Goal: Task Accomplishment & Management: Complete application form

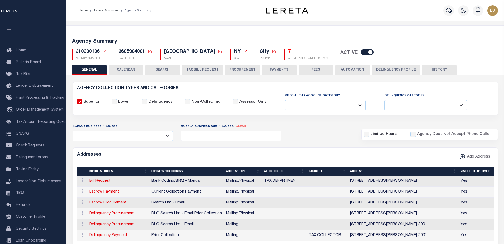
select select
click at [149, 51] on icon at bounding box center [149, 51] width 5 height 5
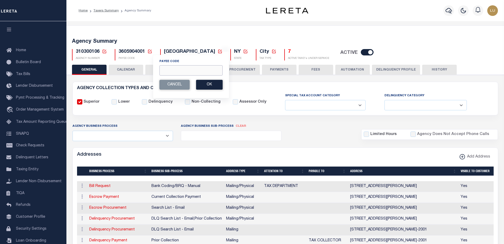
click at [179, 69] on input "Payee Code" at bounding box center [190, 70] width 63 height 10
paste input "4101900000"
type input "4101900000"
click at [208, 84] on button "Ok" at bounding box center [209, 85] width 27 height 10
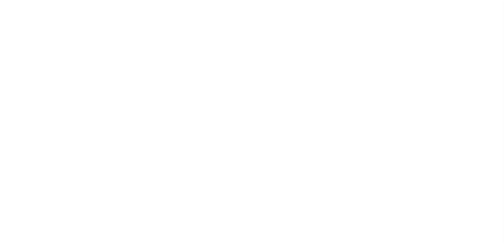
select select
checkbox input "false"
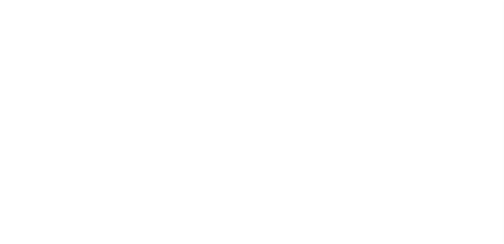
checkbox input "false"
type input "4101900000"
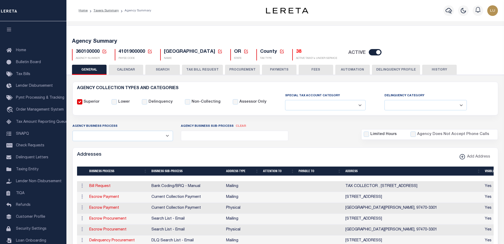
click at [149, 49] on icon at bounding box center [149, 51] width 5 height 5
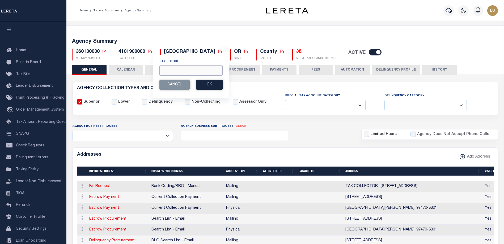
click at [175, 70] on input "Payee Code" at bounding box center [190, 70] width 63 height 10
paste input "4820110025"
type input "4820110025"
click at [208, 85] on button "Ok" at bounding box center [209, 85] width 27 height 10
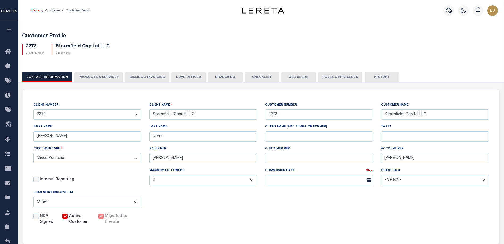
select select "Mixed Portfolio"
select select "OTH"
click at [51, 9] on link "Customer" at bounding box center [52, 10] width 15 height 3
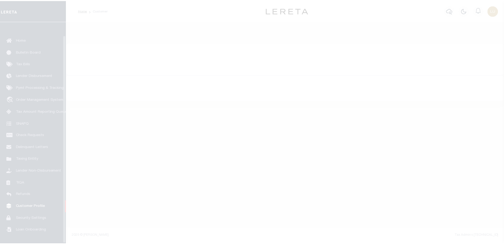
scroll to position [14, 0]
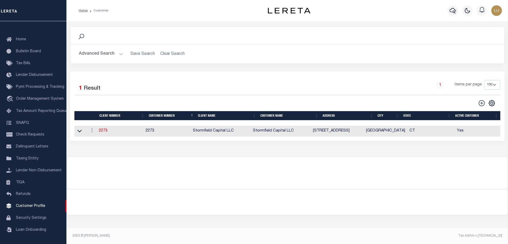
click at [119, 54] on button "Advanced Search" at bounding box center [101, 54] width 44 height 10
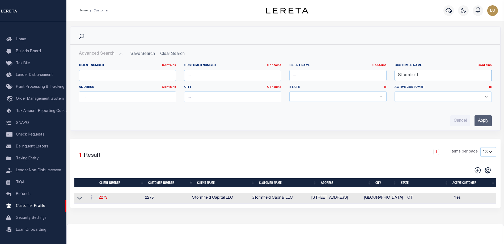
click at [410, 75] on input "Stormfield" at bounding box center [443, 75] width 97 height 11
paste input "[US_STATE] AGENCY"
type input "[US_STATE] AGENCY"
click at [483, 117] on input "Apply" at bounding box center [483, 121] width 17 height 11
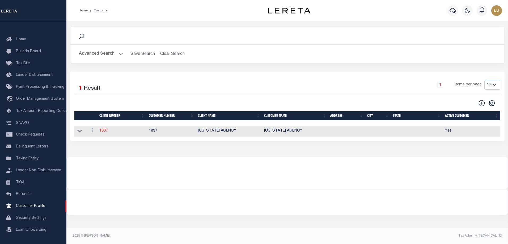
click at [102, 132] on link "1837" at bounding box center [103, 131] width 9 height 4
select select
type input "[US_STATE] AGENCY"
type input "1837"
type input "[US_STATE] AGENCY"
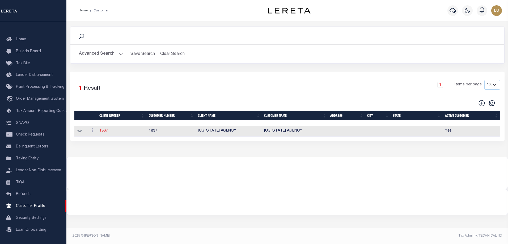
type input "Humberto"
type input "Garcia"
select select "Residential"
checkbox input "true"
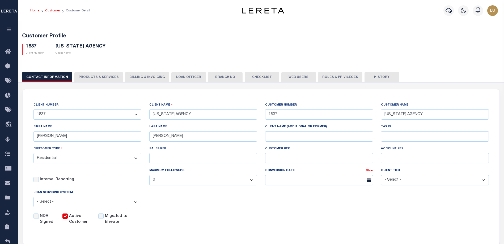
click at [48, 11] on link "Customer" at bounding box center [52, 10] width 15 height 3
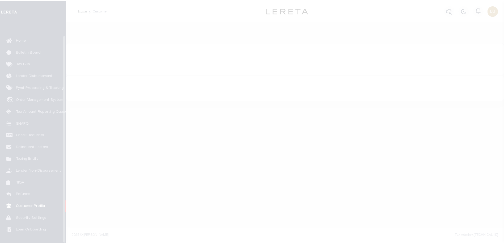
scroll to position [14, 0]
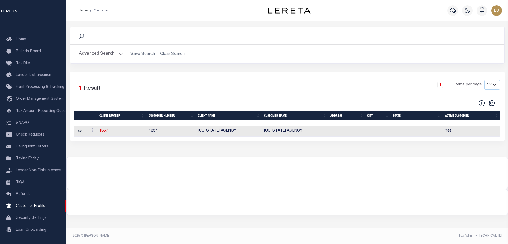
click at [119, 56] on button "Advanced Search" at bounding box center [101, 54] width 44 height 10
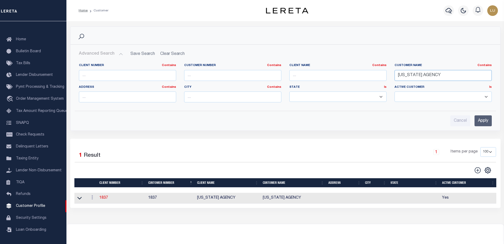
click at [402, 72] on input "[US_STATE] AGENCY" at bounding box center [443, 75] width 97 height 11
paste input "Central Bank"
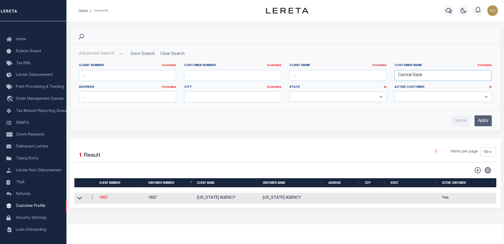
type input "Central Bank"
click at [415, 137] on div "Search Advanced Search Save Search Clear Search CustomerSearchGridWrapper_dynam…" at bounding box center [285, 83] width 438 height 112
click at [483, 119] on input "Apply" at bounding box center [483, 121] width 17 height 11
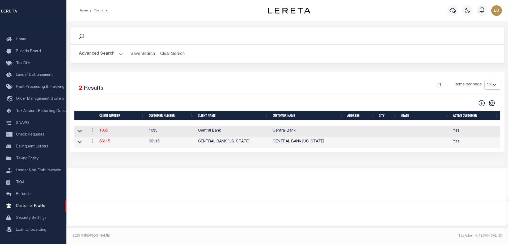
click at [105, 132] on link "1035" at bounding box center [103, 131] width 9 height 4
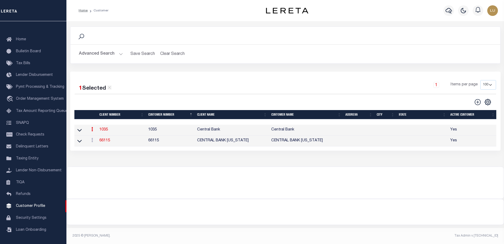
select select
type input "Central Bank"
type input "1035"
type input "Central Bank"
select select "Residential"
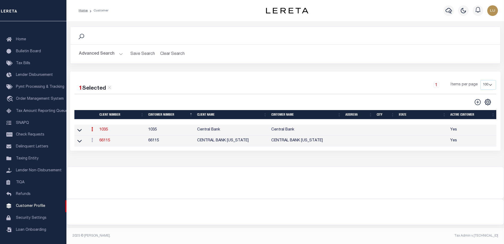
checkbox input "true"
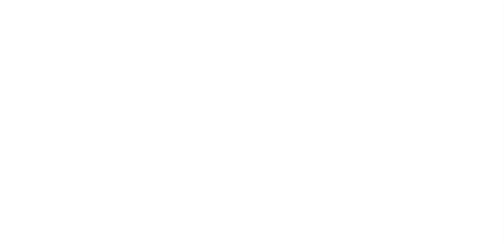
select select
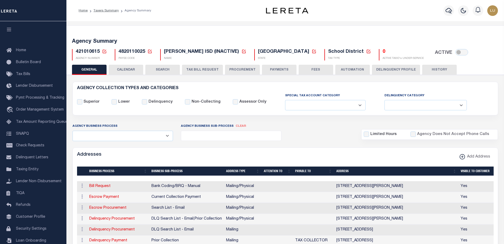
click at [149, 51] on icon at bounding box center [149, 51] width 5 height 5
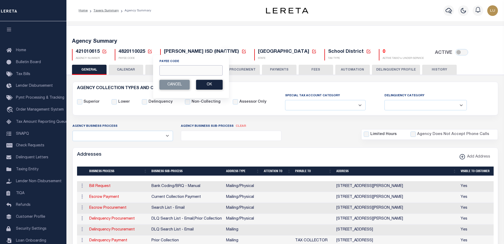
click at [168, 69] on input "Payee Code" at bounding box center [190, 70] width 63 height 10
paste input "4820121379"
type input "4820121379"
click at [210, 84] on button "Ok" at bounding box center [209, 85] width 27 height 10
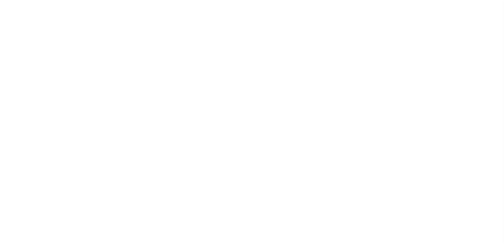
select select "1"
select select
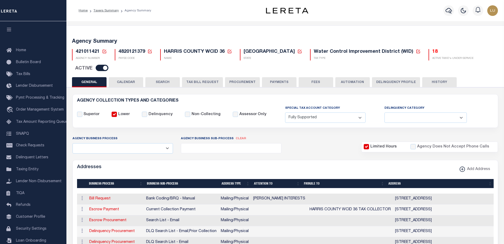
click at [194, 77] on button "TAX BILL REQUEST" at bounding box center [202, 82] width 41 height 10
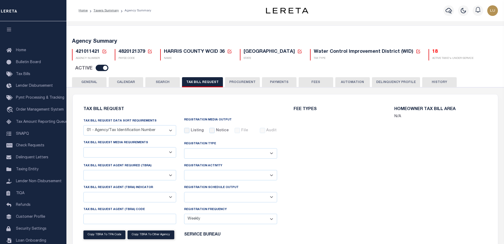
select select "28"
checkbox input "false"
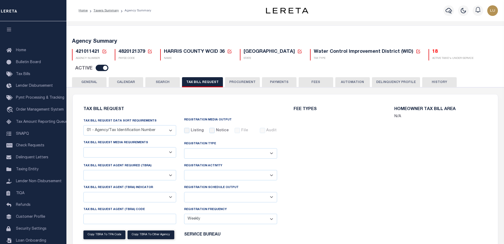
select select "22"
select select "true"
select select "14"
select select
select select "4820180002"
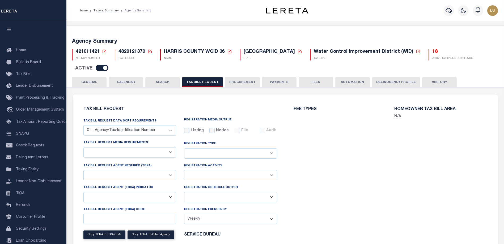
select select "2"
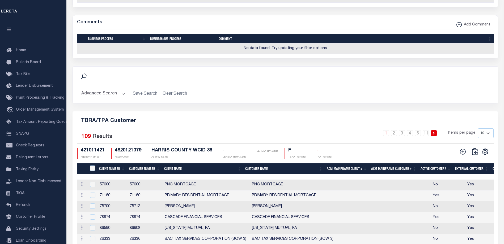
scroll to position [611, 0]
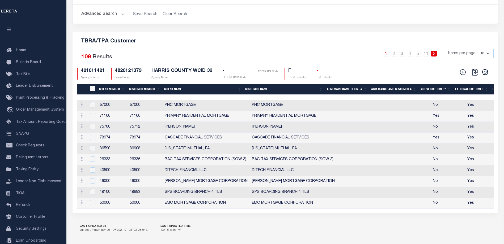
click at [485, 57] on select "10 25 50 100" at bounding box center [486, 54] width 16 height 10
select select "100"
click at [478, 52] on select "10 25 50 100" at bounding box center [486, 54] width 16 height 10
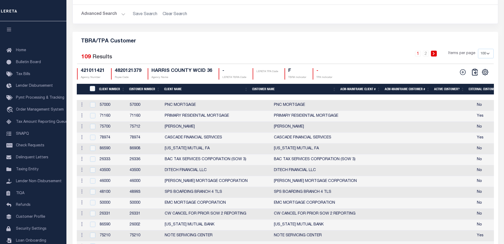
click at [177, 90] on th "Client Name" at bounding box center [206, 89] width 88 height 11
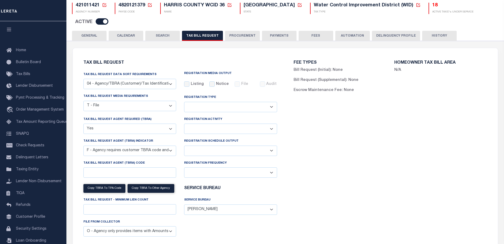
scroll to position [0, 0]
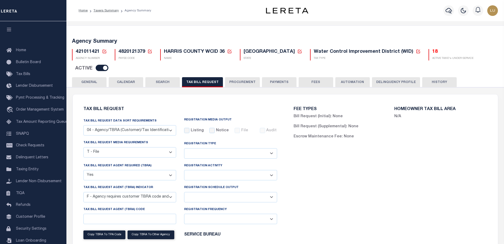
click at [148, 52] on icon at bounding box center [150, 52] width 4 height 4
click at [180, 77] on div "Payee Code Cancel Ok" at bounding box center [191, 77] width 77 height 44
click at [182, 72] on input "Payee Code" at bounding box center [190, 70] width 63 height 10
paste input "1210300000"
type input "1210300000"
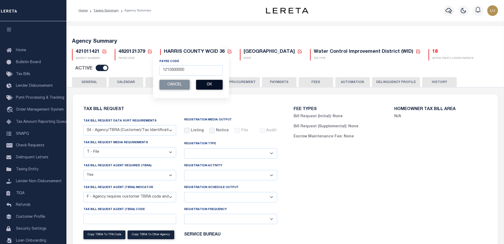
click at [211, 84] on button "Ok" at bounding box center [209, 85] width 27 height 10
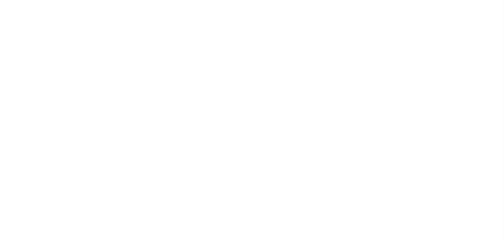
select select "Residential"
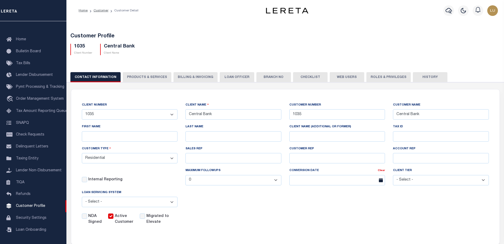
scroll to position [53, 0]
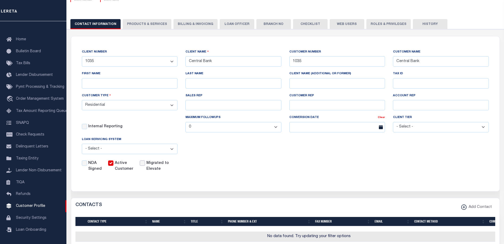
click at [142, 162] on input "Migrated to Elevate" at bounding box center [142, 163] width 5 height 5
checkbox input "true"
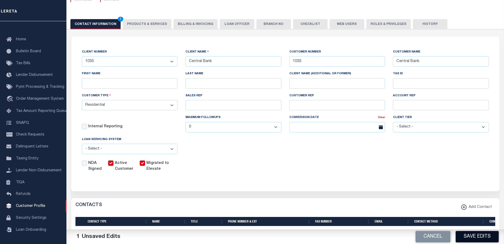
click at [471, 238] on button "Save Edits" at bounding box center [477, 236] width 43 height 11
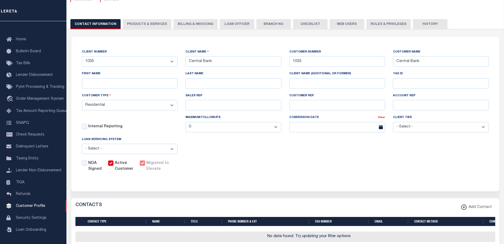
scroll to position [0, 0]
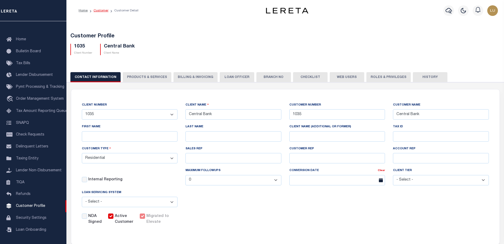
click at [97, 9] on link "Customer" at bounding box center [101, 10] width 15 height 3
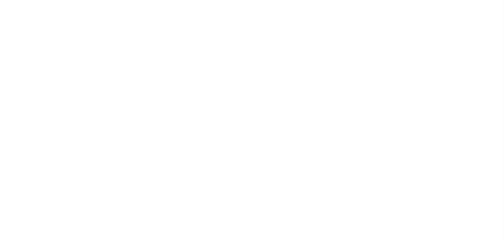
select select "27"
checkbox input "false"
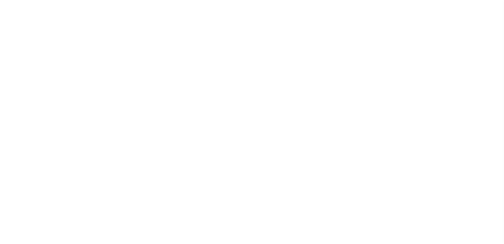
select select "22"
select select "false"
type input "103"
select select
select select "2"
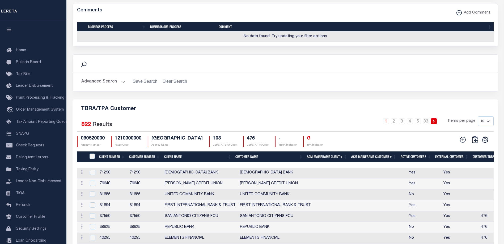
scroll to position [637, 0]
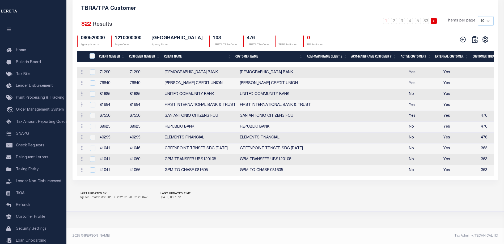
click at [482, 26] on select "10 25 50 100" at bounding box center [486, 21] width 16 height 10
select select "100"
click at [478, 26] on select "10 25 50 100" at bounding box center [486, 21] width 16 height 10
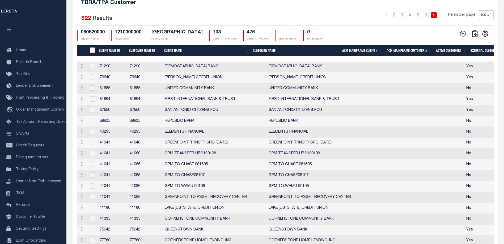
click at [185, 56] on th "Client Name" at bounding box center [206, 50] width 89 height 11
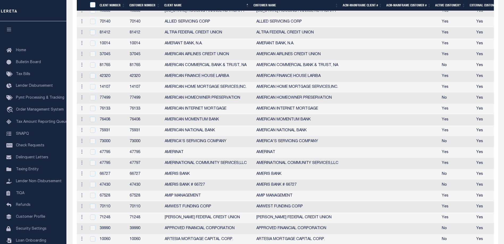
scroll to position [664, 0]
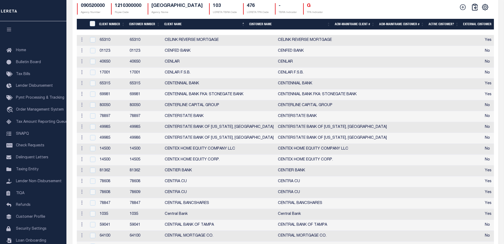
scroll to position [690, 0]
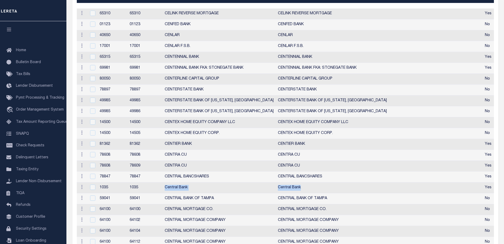
drag, startPoint x: 166, startPoint y: 203, endPoint x: 297, endPoint y: 205, distance: 131.0
click at [294, 194] on tr "Edit Delete 1035 1035 Central Bank Central Bank Yes No 476 476 476 0 0 No 08/14…" at bounding box center [478, 188] width 802 height 11
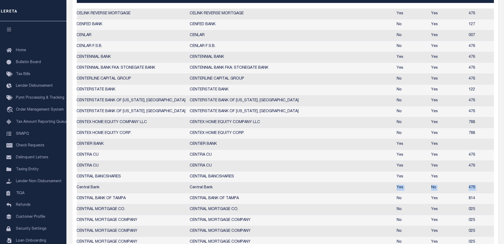
scroll to position [0, 0]
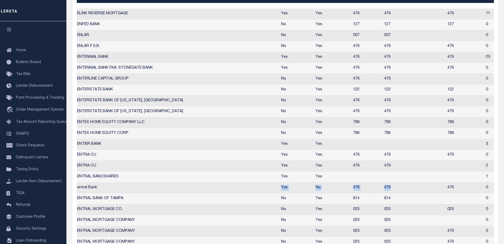
drag, startPoint x: 433, startPoint y: 202, endPoint x: 344, endPoint y: 204, distance: 88.2
click at [344, 194] on tr "Edit Delete 1035 1035 Central Bank Central Bank Yes No 476 476 476 0 0 No 08/14…" at bounding box center [274, 188] width 802 height 11
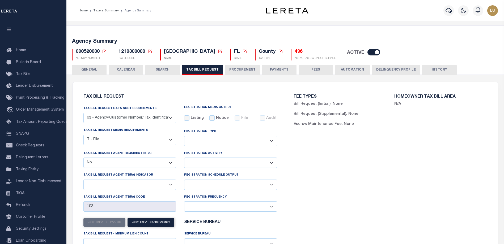
click at [149, 52] on icon at bounding box center [149, 51] width 5 height 5
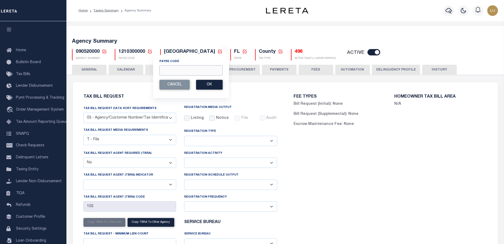
click at [167, 66] on input "Payee Code" at bounding box center [190, 70] width 63 height 10
paste input "4820121377"
type input "4820121377"
click at [209, 81] on button "Ok" at bounding box center [209, 85] width 27 height 10
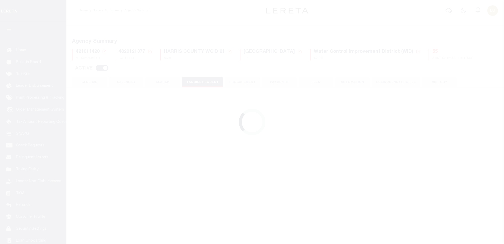
select select
checkbox input "false"
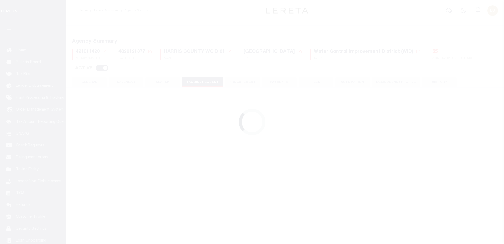
select select "22"
select select "true"
select select "14"
select select
select select "4820180005"
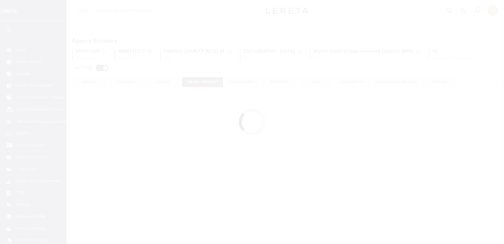
select select "2"
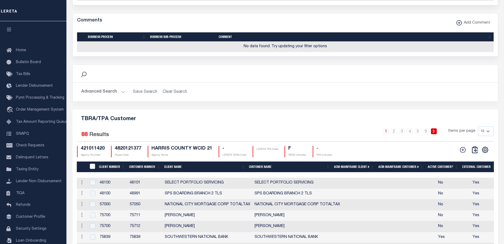
scroll to position [613, 0]
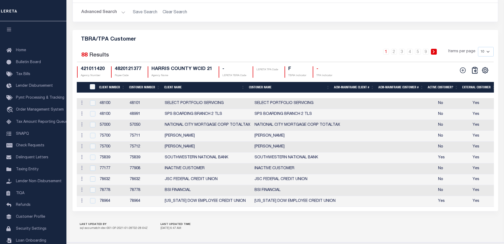
click at [486, 54] on select "10 25 50 100" at bounding box center [486, 52] width 16 height 10
select select "100"
click at [478, 50] on select "10 25 50 100" at bounding box center [486, 52] width 16 height 10
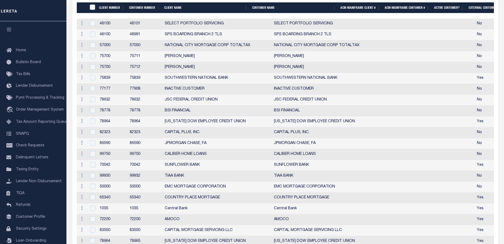
scroll to position [640, 0]
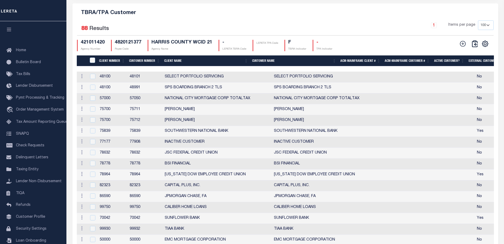
click at [191, 65] on th "Client Name" at bounding box center [206, 61] width 88 height 11
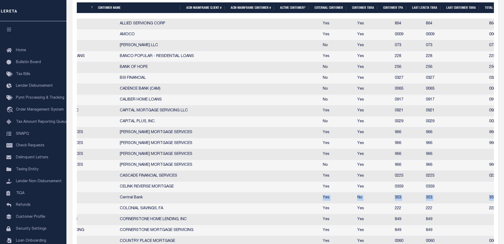
scroll to position [0, 0]
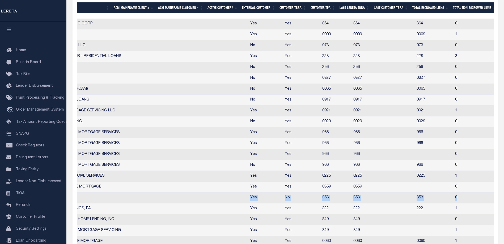
drag, startPoint x: 441, startPoint y: 200, endPoint x: 437, endPoint y: 201, distance: 3.5
click at [437, 201] on tr "Edit Delete 1035 1035 Central Bank Central Bank Yes No 353 353 353 0 0 No 08/14…" at bounding box center [247, 198] width 794 height 11
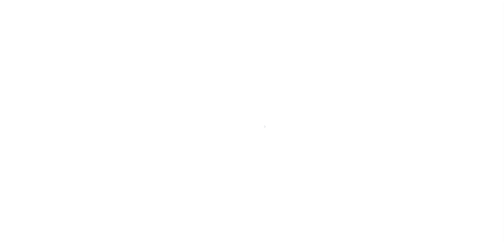
scroll to position [14, 0]
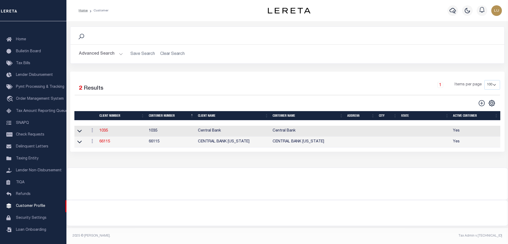
click at [120, 53] on button "Advanced Search" at bounding box center [101, 54] width 44 height 10
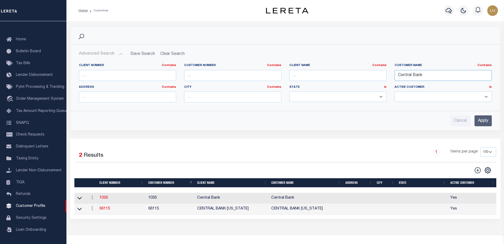
click at [404, 77] on input "Central Bank" at bounding box center [443, 75] width 97 height 11
click at [405, 77] on input "Central Bank" at bounding box center [443, 75] width 97 height 11
type input "Central Bank"
click at [128, 75] on input "text" at bounding box center [127, 75] width 97 height 11
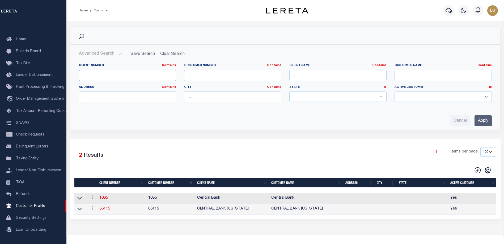
paste input "2914"
type input "2914"
click at [482, 121] on input "Apply" at bounding box center [483, 121] width 17 height 11
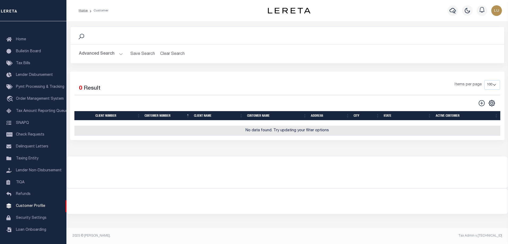
click at [115, 53] on button "Advanced Search" at bounding box center [101, 54] width 44 height 10
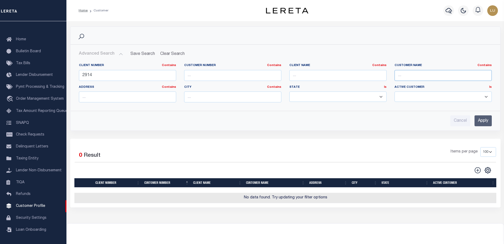
click at [406, 75] on input "text" at bounding box center [443, 75] width 97 height 11
paste input "[PERSON_NAME]-BackSearch"
type input "[PERSON_NAME]-BackSearch"
click at [122, 75] on input "2914" at bounding box center [127, 75] width 97 height 11
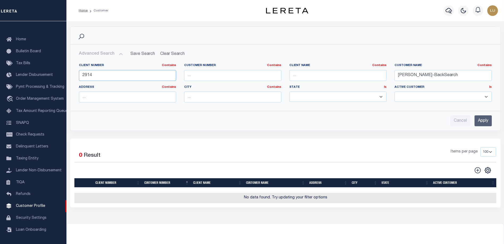
click at [122, 75] on input "2914" at bounding box center [127, 75] width 97 height 11
click at [482, 118] on input "Apply" at bounding box center [483, 121] width 17 height 11
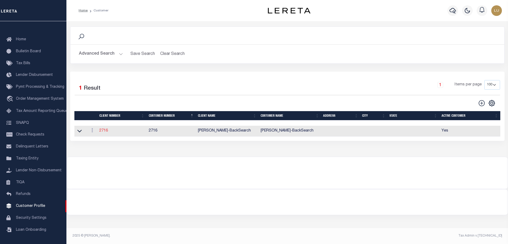
click at [106, 131] on link "2716" at bounding box center [103, 131] width 9 height 4
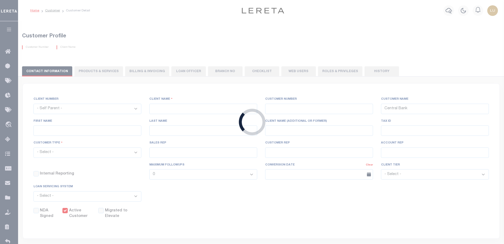
select select
type input "[PERSON_NAME]-BackSearch"
type input "2716"
type input "[PERSON_NAME]-BackSearch"
select select "Residential"
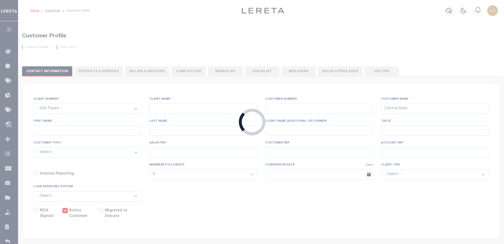
checkbox input "true"
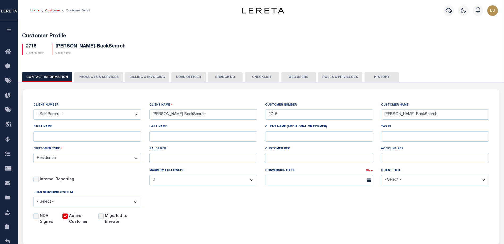
click at [54, 11] on link "Customer" at bounding box center [52, 10] width 15 height 3
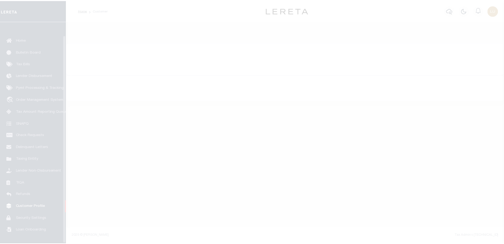
scroll to position [14, 0]
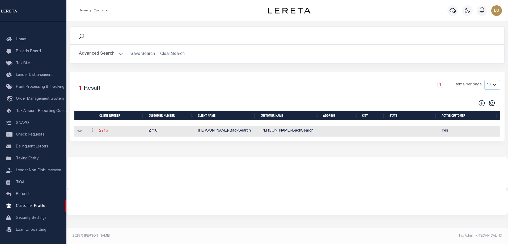
click at [113, 55] on button "Advanced Search" at bounding box center [101, 54] width 44 height 10
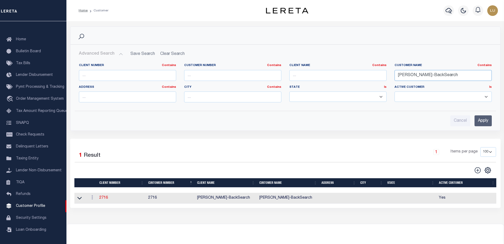
click at [441, 77] on input "[PERSON_NAME]-BackSearch" at bounding box center [443, 75] width 97 height 11
click at [481, 123] on input "Apply" at bounding box center [483, 121] width 17 height 11
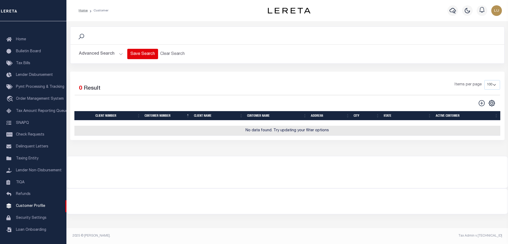
drag, startPoint x: 121, startPoint y: 54, endPoint x: 132, endPoint y: 55, distance: 10.9
click at [121, 54] on button "Advanced Search" at bounding box center [101, 54] width 44 height 10
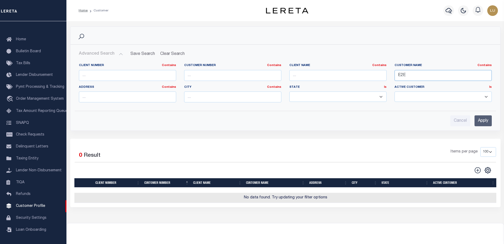
click at [435, 76] on input "E2E" at bounding box center [443, 75] width 97 height 11
click at [435, 75] on input "E2E" at bounding box center [443, 75] width 97 height 11
type input "parent"
click at [477, 122] on input "Apply" at bounding box center [483, 121] width 17 height 11
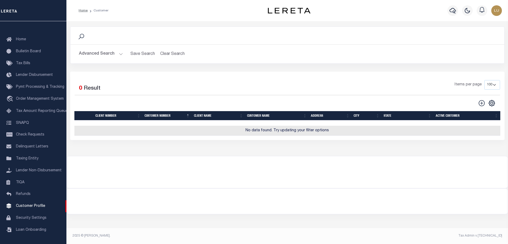
click at [116, 55] on button "Advanced Search" at bounding box center [101, 54] width 44 height 10
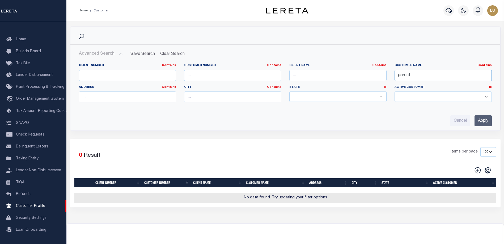
click at [420, 74] on input "parent" at bounding box center [443, 75] width 97 height 11
click at [383, 111] on hr at bounding box center [285, 111] width 429 height 0
click at [414, 74] on input "text" at bounding box center [443, 75] width 97 height 11
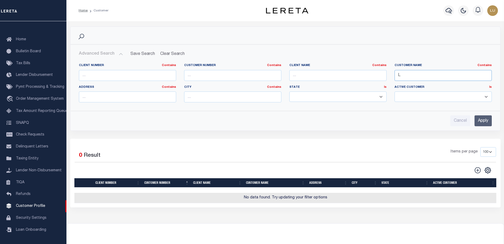
type input "[PERSON_NAME]-BackSearch"
click at [487, 121] on input "Apply" at bounding box center [483, 121] width 17 height 11
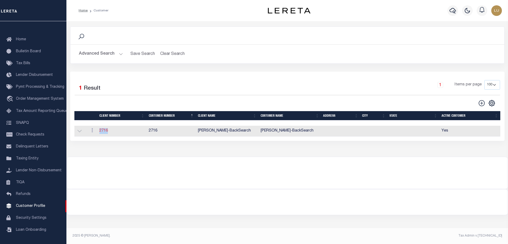
drag, startPoint x: 108, startPoint y: 134, endPoint x: 100, endPoint y: 134, distance: 7.2
click at [100, 134] on td "2716" at bounding box center [121, 131] width 49 height 11
copy link "2716"
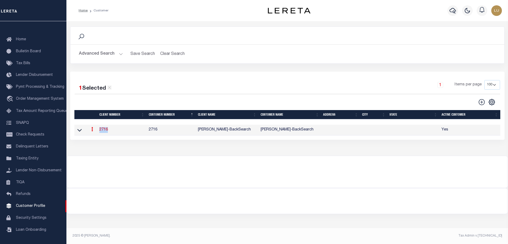
click at [482, 101] on icon at bounding box center [481, 102] width 7 height 7
type input "0"
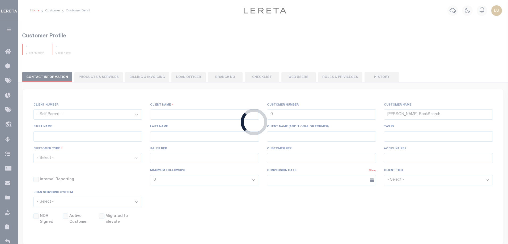
checkbox input "false"
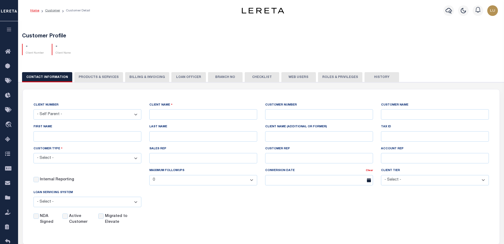
click at [71, 115] on select "- Self Parent - 100744 1011 1012 1013 1014 1016 1017 1018 1019 1035 1036 1037 1…" at bounding box center [87, 114] width 108 height 10
click at [59, 113] on select "- Self Parent - 100744 1011 1012 1013 1014 1016 1017 1018 1019 1035 1036 1037 1…" at bounding box center [87, 114] width 108 height 10
select select "2914"
click at [33, 110] on select "- Self Parent - 100744 1011 1012 1013 1014 1016 1017 1018 1019 1035 1036 1037 1…" at bounding box center [87, 114] width 108 height 10
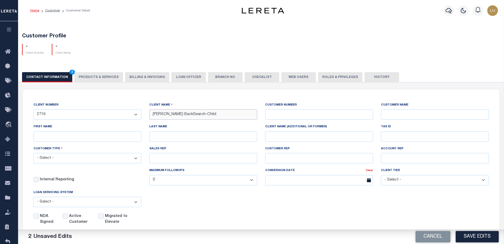
type input "Luis-BackSearch-Child"
click at [191, 143] on div "LAST NAME" at bounding box center [203, 135] width 116 height 22
click at [187, 116] on input "Luis-BackSearch-Child" at bounding box center [203, 114] width 108 height 10
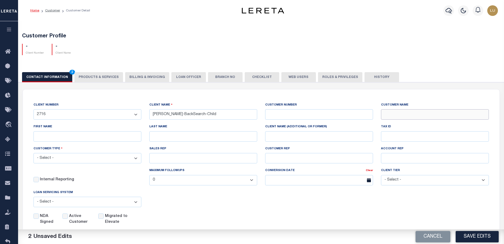
click at [408, 115] on input "text" at bounding box center [435, 114] width 108 height 10
paste input "Luis-BackSearch-Child"
type input "Luis-BackSearch-Child"
click at [58, 113] on select "- Self Parent - 100744 1011 1012 1013 1014 1016 1017 1018 1019 1035 1036 1037 1…" at bounding box center [87, 114] width 108 height 10
click at [284, 117] on input "text" at bounding box center [319, 114] width 108 height 10
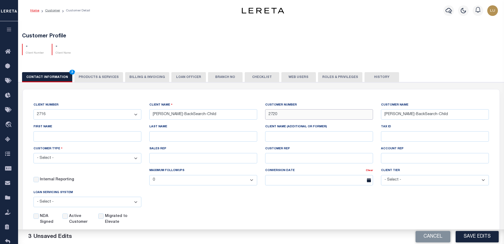
type input "2720"
click at [76, 204] on select "- Select - [PERSON_NAME] FICS Fiserv MSP Other" at bounding box center [87, 202] width 108 height 10
click at [68, 159] on select "- Select - Residential Commercial Mixed Portfolio" at bounding box center [87, 158] width 108 height 10
select select "Residential"
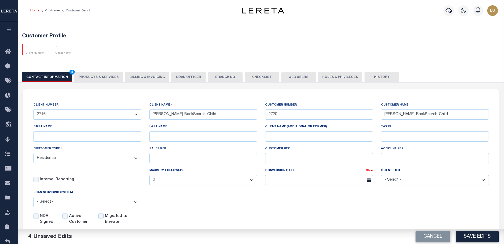
click at [33, 154] on select "- Select - Residential Commercial Mixed Portfolio" at bounding box center [87, 158] width 108 height 10
click at [65, 218] on input "Active Customer" at bounding box center [64, 216] width 5 height 5
checkbox input "true"
click at [479, 237] on button "Save Edits" at bounding box center [477, 236] width 43 height 11
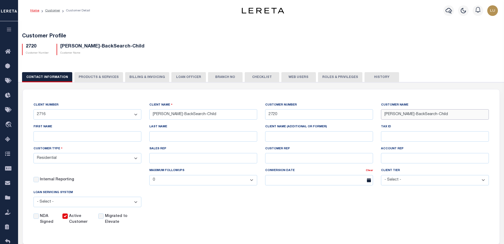
click at [430, 116] on input "Luis-BackSearch-Child" at bounding box center [435, 114] width 108 height 10
click at [100, 217] on input "Migrated to Elevate" at bounding box center [100, 216] width 5 height 5
checkbox input "true"
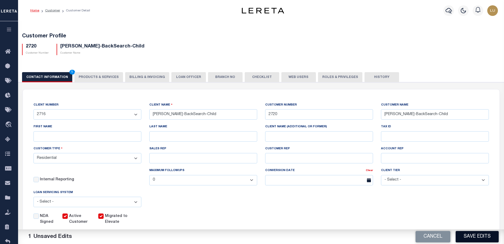
click at [476, 235] on button "Save Edits" at bounding box center [477, 236] width 43 height 11
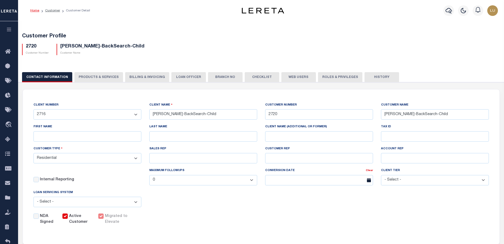
click at [103, 217] on div "Migrated to Elevate" at bounding box center [115, 220] width 35 height 12
click at [221, 119] on input "Luis-BackSearch-Child" at bounding box center [203, 114] width 108 height 10
type input "Luis-BackSearch-Child-2"
click at [322, 210] on div "CLIENT NUMBER - Self Parent - 100744 1011 1012 1013 1014 1016 1017 1018 1019 10…" at bounding box center [260, 163] width 463 height 123
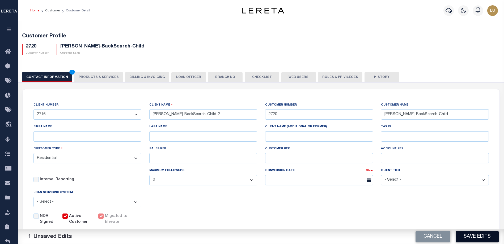
click at [482, 236] on button "Save Edits" at bounding box center [477, 236] width 43 height 11
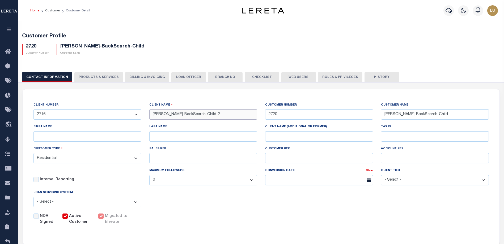
click at [212, 116] on input "Luis-BackSearch-Child-2" at bounding box center [203, 114] width 108 height 10
drag, startPoint x: 182, startPoint y: 115, endPoint x: 127, endPoint y: 112, distance: 55.1
click at [127, 112] on div "CLIENT NUMBER - Self Parent - 100744 1011 1012 1013 1014 1016 1017 1018 1019 10…" at bounding box center [260, 163] width 463 height 123
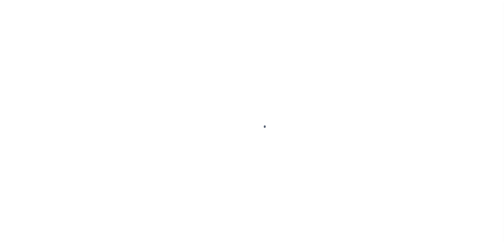
scroll to position [14, 0]
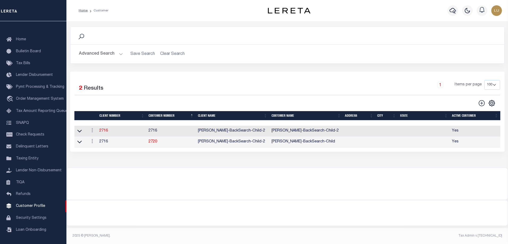
click at [121, 53] on button "Advanced Search" at bounding box center [101, 54] width 44 height 10
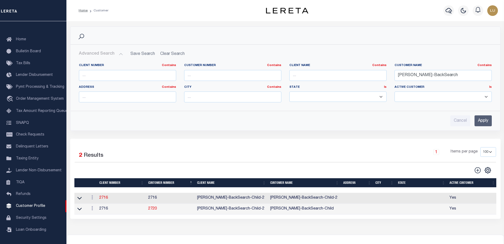
click at [484, 120] on input "Apply" at bounding box center [483, 121] width 17 height 11
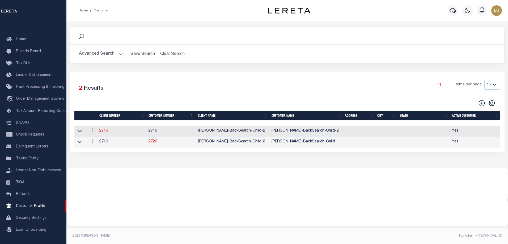
click at [114, 52] on button "Advanced Search" at bounding box center [101, 54] width 44 height 10
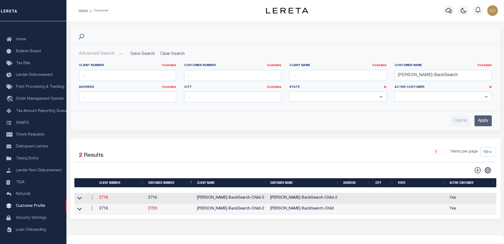
click at [482, 124] on input "Apply" at bounding box center [483, 121] width 17 height 11
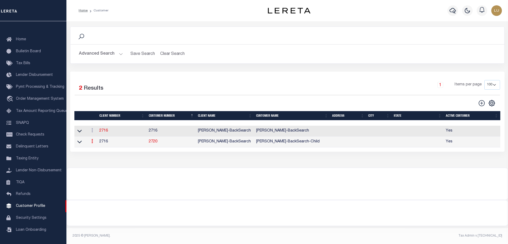
click at [92, 143] on icon at bounding box center [92, 141] width 2 height 4
click at [99, 168] on link "Delete" at bounding box center [102, 167] width 24 height 9
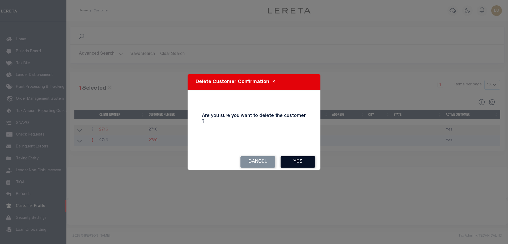
click at [299, 161] on button "Yes" at bounding box center [298, 161] width 35 height 11
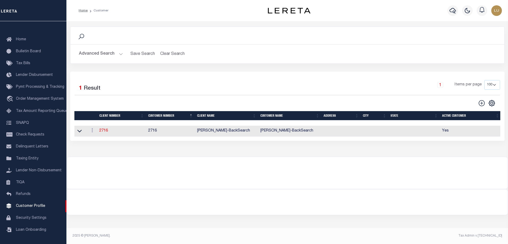
click at [119, 54] on button "Advanced Search" at bounding box center [101, 54] width 44 height 10
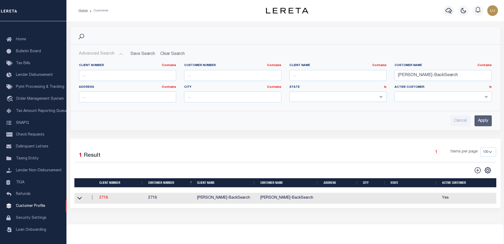
click at [480, 120] on input "Apply" at bounding box center [483, 121] width 17 height 11
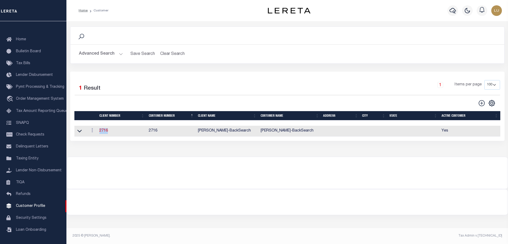
drag, startPoint x: 110, startPoint y: 134, endPoint x: 98, endPoint y: 133, distance: 12.0
click at [98, 133] on td "2716" at bounding box center [121, 131] width 49 height 11
copy link "2716"
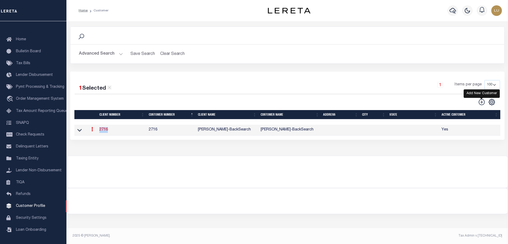
click at [482, 100] on icon at bounding box center [482, 102] width 6 height 6
type input "0"
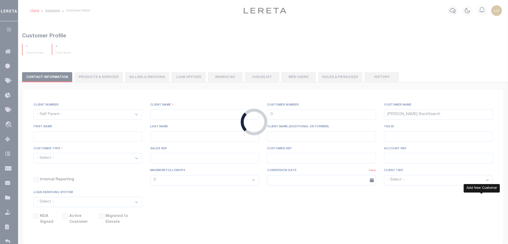
checkbox input "false"
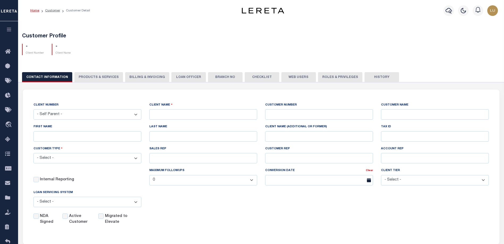
click at [77, 114] on select "- Self Parent - 100744 1011 1012 1013 1014 1016 1017 1018 1019 1035 1036 1037 1…" at bounding box center [87, 114] width 108 height 10
select select "2914"
click at [33, 110] on select "- Self Parent - 100744 1011 1012 1013 1014 1016 1017 1018 1019 1035 1036 1037 1…" at bounding box center [87, 114] width 108 height 10
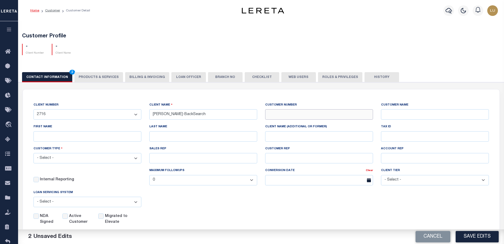
click at [283, 117] on input "text" at bounding box center [319, 114] width 108 height 10
click at [236, 116] on input "[PERSON_NAME]-BackSearch" at bounding box center [203, 114] width 108 height 10
type input "Luis-BackSearch-Child"
click at [398, 114] on input "text" at bounding box center [435, 114] width 108 height 10
click at [333, 118] on input "text" at bounding box center [319, 114] width 108 height 10
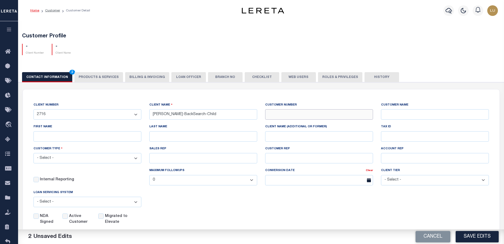
paste input "2716"
type input "2721"
click at [201, 119] on input "Luis-BackSearch-Child" at bounding box center [203, 114] width 108 height 10
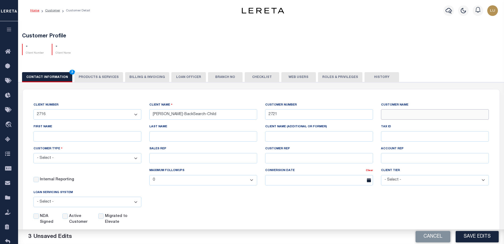
click at [442, 114] on input "text" at bounding box center [435, 114] width 108 height 10
paste input "Luis-BackSearch-Child"
type input "Luis-BackSearch-Child"
click at [481, 237] on button "Save Edits" at bounding box center [477, 236] width 43 height 11
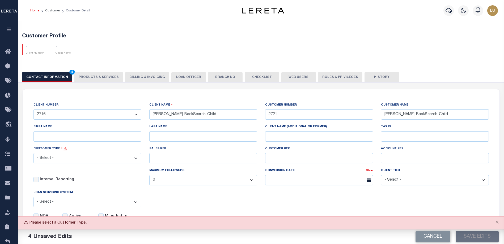
click at [124, 158] on select "- Select - Residential Commercial Mixed Portfolio" at bounding box center [87, 158] width 108 height 10
select select "Residential"
click at [33, 154] on select "- Select - Residential Commercial Mixed Portfolio" at bounding box center [87, 158] width 108 height 10
click at [461, 234] on button "Save Edits" at bounding box center [477, 236] width 43 height 11
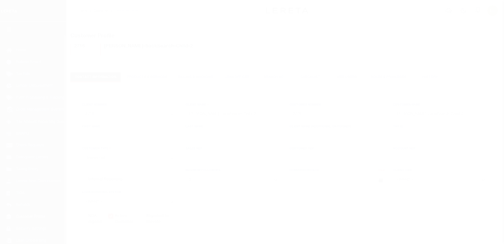
select select "Residential"
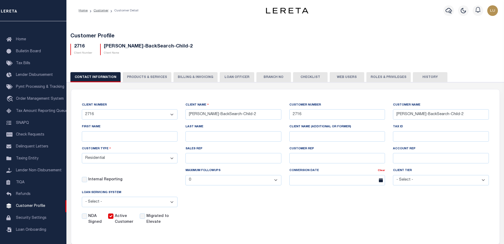
click at [148, 78] on button "PRODUCTS & SERVICES" at bounding box center [147, 77] width 49 height 10
radio input "true"
checkbox input "true"
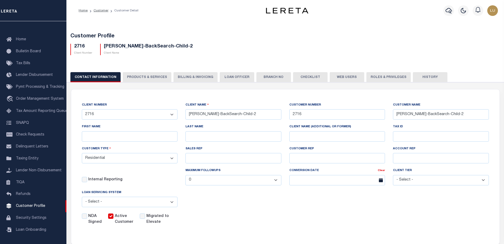
checkbox input "true"
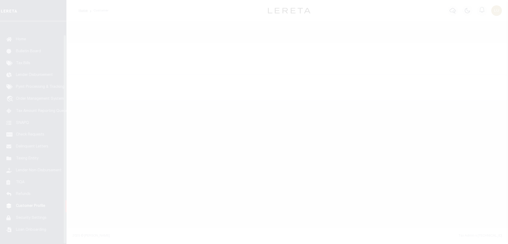
scroll to position [14, 0]
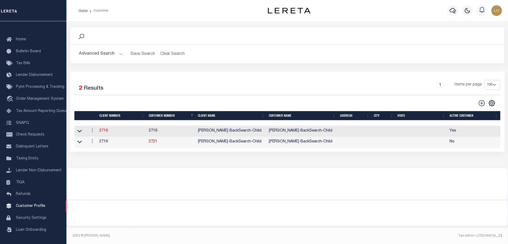
click at [117, 55] on button "Advanced Search" at bounding box center [101, 54] width 44 height 10
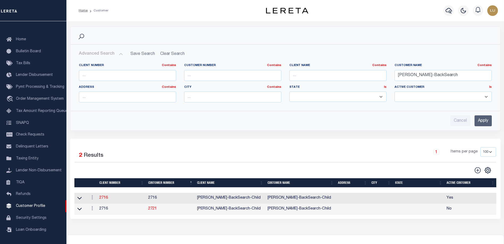
click at [118, 55] on button "Advanced Search" at bounding box center [101, 54] width 44 height 10
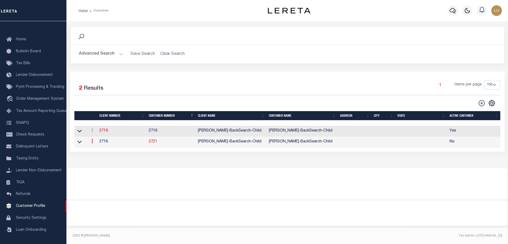
click at [92, 143] on icon at bounding box center [92, 141] width 2 height 4
click at [103, 168] on link "Delete" at bounding box center [102, 167] width 24 height 9
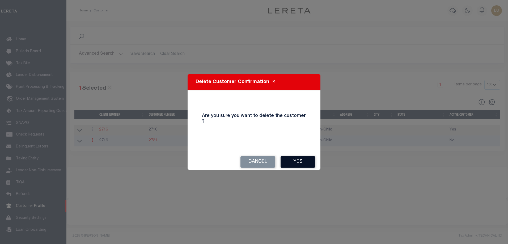
click at [300, 162] on button "Yes" at bounding box center [298, 161] width 35 height 11
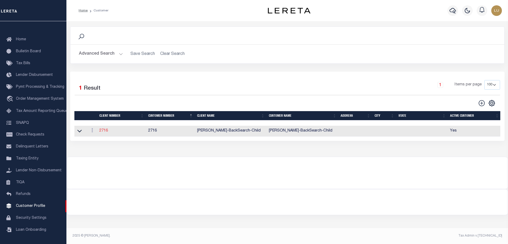
click at [104, 132] on link "2716" at bounding box center [103, 131] width 9 height 4
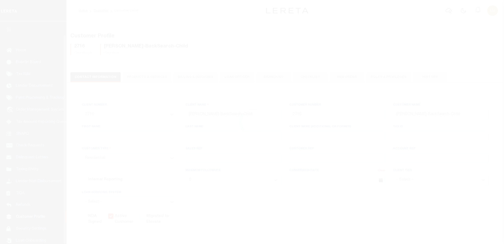
select select "Residential"
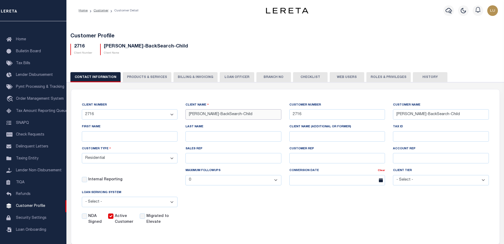
click at [230, 113] on input "[PERSON_NAME]-BackSearch-Child" at bounding box center [233, 114] width 96 height 10
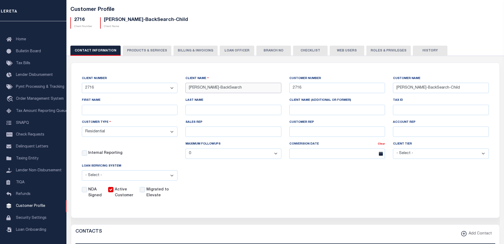
scroll to position [0, 0]
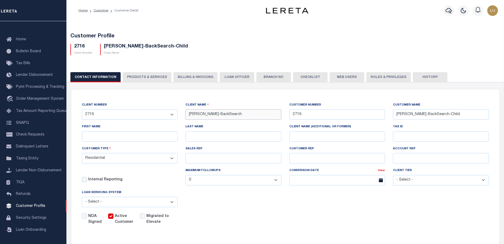
type input "[PERSON_NAME]-BackSearch"
click at [435, 100] on div "CLIENT NUMBER - Self Parent - 100744 1011 1012 1013 1014 1016 1017 1018 1019 10…" at bounding box center [285, 164] width 428 height 149
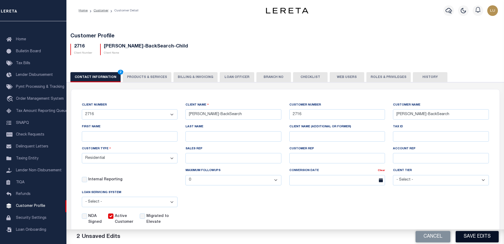
click at [474, 235] on button "Save Edits" at bounding box center [477, 236] width 43 height 11
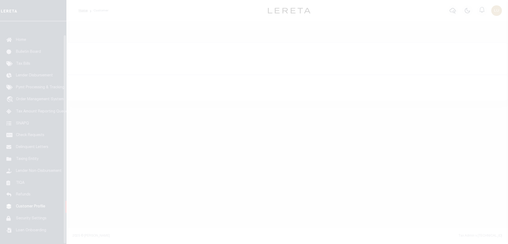
scroll to position [14, 0]
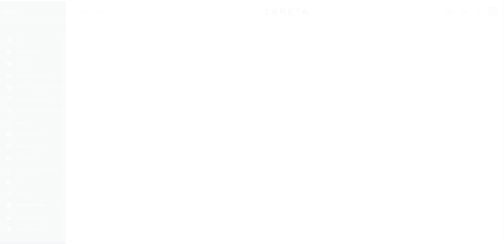
scroll to position [14, 0]
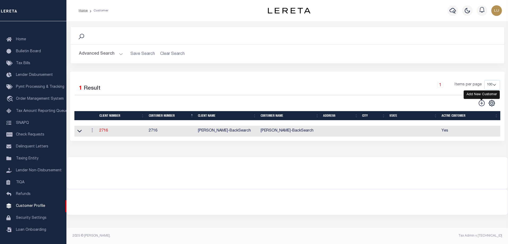
click at [481, 102] on icon at bounding box center [481, 103] width 7 height 7
type input "0"
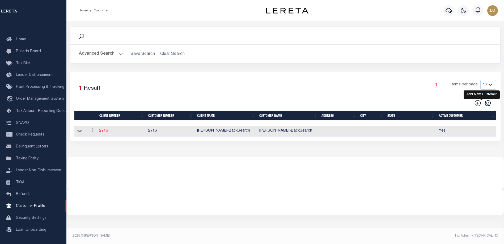
checkbox input "false"
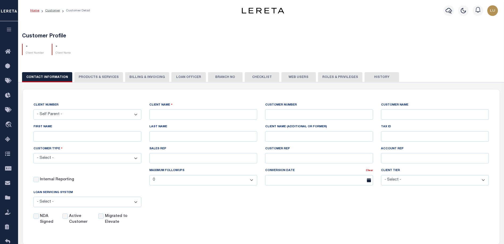
click at [122, 115] on select "- Self Parent - 100744 1011 1012 1013 1014 1016 1017 1018 1019 1035 1036 1037 1…" at bounding box center [87, 114] width 108 height 10
select select "2914"
click at [33, 110] on select "- Self Parent - 100744 1011 1012 1013 1014 1016 1017 1018 1019 1035 1036 1037 1…" at bounding box center [87, 114] width 108 height 10
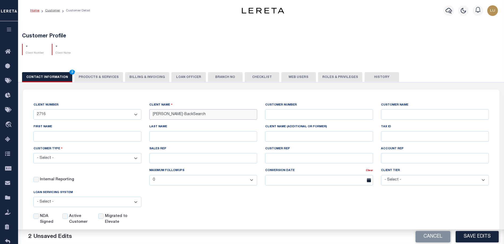
click at [194, 117] on input "[PERSON_NAME]-BackSearch" at bounding box center [203, 114] width 108 height 10
type input "[PERSON_NAME]-BackSearch-2"
click at [298, 113] on input "text" at bounding box center [319, 114] width 108 height 10
type input "2722"
drag, startPoint x: 197, startPoint y: 115, endPoint x: 131, endPoint y: 112, distance: 66.2
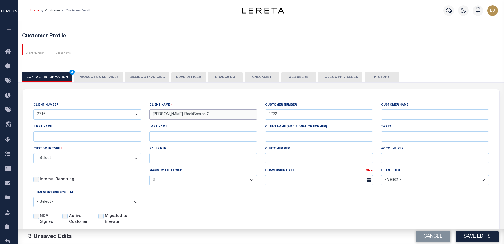
click at [131, 112] on div "CLIENT NUMBER - Self Parent - 100744 1011 1012 1013 1014 1016 1017 1018 1019 10…" at bounding box center [260, 163] width 463 height 123
click at [420, 115] on input "text" at bounding box center [435, 114] width 108 height 10
paste input "[PERSON_NAME]-BackSearch-2"
type input "[PERSON_NAME]-BackSearch-2"
click at [88, 159] on select "- Select - Residential Commercial Mixed Portfolio" at bounding box center [87, 158] width 108 height 10
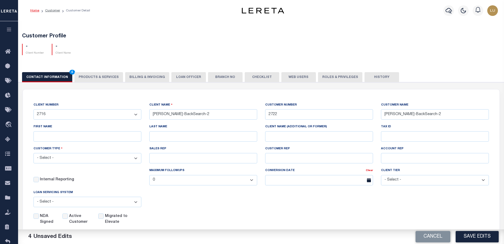
select select "Mixed Portfolio"
click at [33, 154] on select "- Select - Residential Commercial Mixed Portfolio" at bounding box center [87, 158] width 108 height 10
click at [476, 235] on button "Save Edits" at bounding box center [477, 236] width 43 height 11
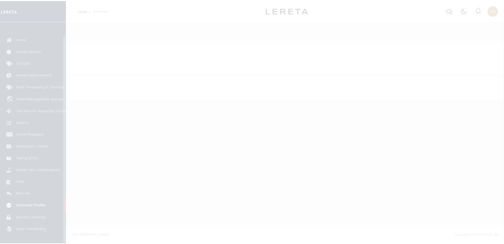
scroll to position [14, 0]
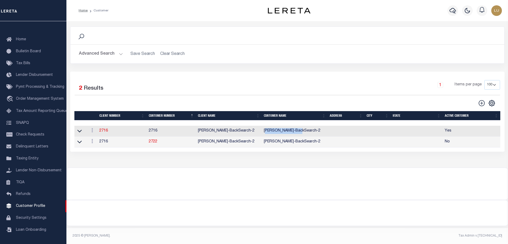
drag, startPoint x: 265, startPoint y: 132, endPoint x: 309, endPoint y: 132, distance: 43.8
click at [309, 132] on td "[PERSON_NAME]-BackSearch-2" at bounding box center [295, 131] width 66 height 11
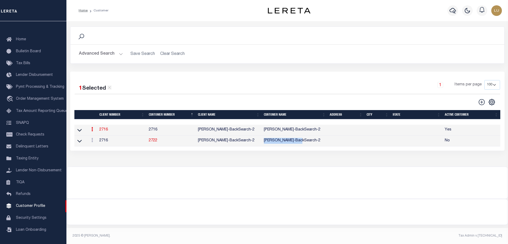
drag, startPoint x: 265, startPoint y: 141, endPoint x: 295, endPoint y: 142, distance: 30.6
click at [304, 143] on td "[PERSON_NAME]-BackSearch-2" at bounding box center [295, 141] width 66 height 11
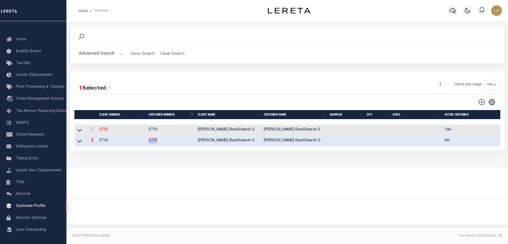
drag, startPoint x: 146, startPoint y: 143, endPoint x: 168, endPoint y: 144, distance: 22.6
click at [168, 144] on tr "ACTIONS View Delete 2716 2722 [PERSON_NAME]-BackSearch-2 [PERSON_NAME]-2 No" at bounding box center [287, 141] width 426 height 11
drag, startPoint x: 304, startPoint y: 130, endPoint x: 197, endPoint y: 131, distance: 106.8
click at [197, 131] on tr "ACTIONS View Delete 2716 2716 [PERSON_NAME]-BackSearch-2 [PERSON_NAME]-2 Yes" at bounding box center [287, 130] width 426 height 11
click at [238, 176] on div at bounding box center [287, 180] width 441 height 26
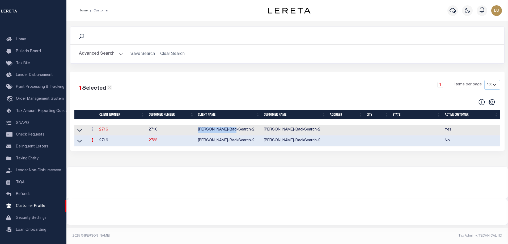
drag, startPoint x: 236, startPoint y: 129, endPoint x: 191, endPoint y: 128, distance: 44.9
click at [191, 128] on tr "ACTIONS View Delete 2716 2716 [PERSON_NAME]-BackSearch-2 [PERSON_NAME]-2 Yes" at bounding box center [287, 130] width 426 height 11
copy tr "[PERSON_NAME]-BackSearch-2"
click at [121, 54] on button "Advanced Search" at bounding box center [101, 54] width 44 height 10
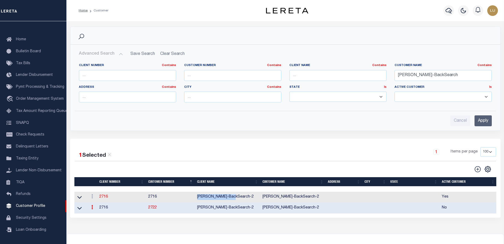
click at [121, 54] on button "Advanced Search" at bounding box center [101, 54] width 44 height 10
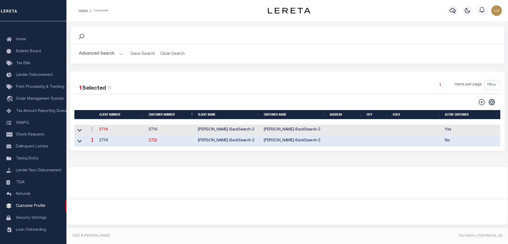
click at [111, 87] on icon at bounding box center [109, 87] width 5 height 5
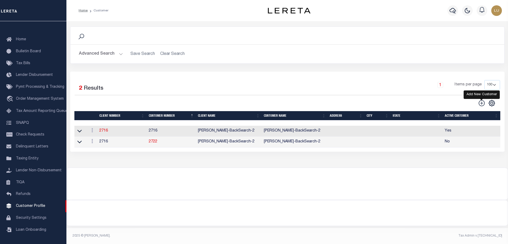
click at [482, 103] on icon at bounding box center [482, 103] width 6 height 6
type input "0"
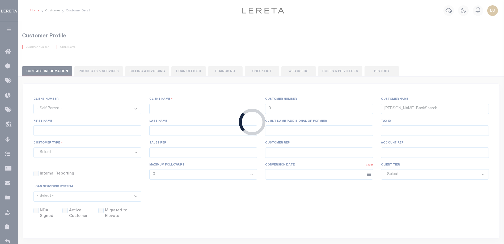
checkbox input "false"
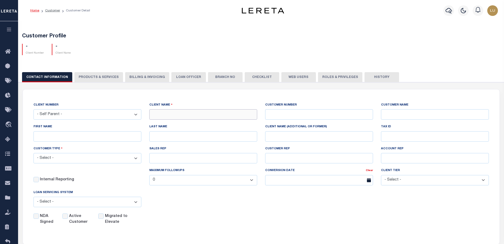
click at [165, 116] on input "text" at bounding box center [203, 114] width 108 height 10
paste input "EVERGREEN CREDIT UNION"
click at [204, 113] on input "EVERGREEN CREDIT UNION" at bounding box center [203, 114] width 108 height 10
type input "EVERGREEN CREDIT UNION"
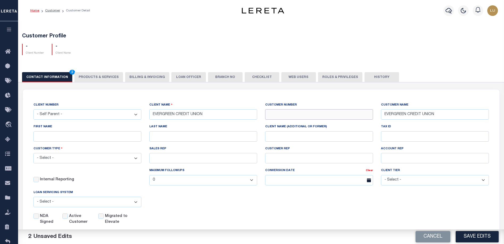
click at [290, 111] on input "text" at bounding box center [319, 114] width 108 height 10
type input "2723"
click at [73, 205] on select "- Select - [PERSON_NAME] FICS Fiserv MSP Other" at bounding box center [87, 202] width 108 height 10
click at [74, 205] on select "- Select - [PERSON_NAME] FICS Fiserv MSP Other" at bounding box center [87, 202] width 108 height 10
click at [77, 158] on select "- Select - Residential Commercial Mixed Portfolio" at bounding box center [87, 158] width 108 height 10
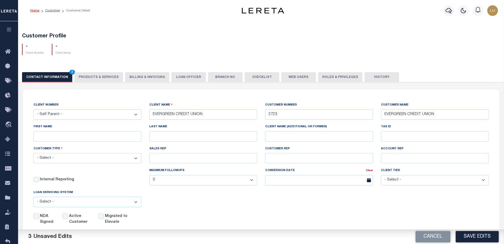
select select "Mixed Portfolio"
click at [33, 154] on select "- Select - Residential Commercial Mixed Portfolio" at bounding box center [87, 158] width 108 height 10
click at [469, 236] on button "Save Edits" at bounding box center [477, 236] width 43 height 11
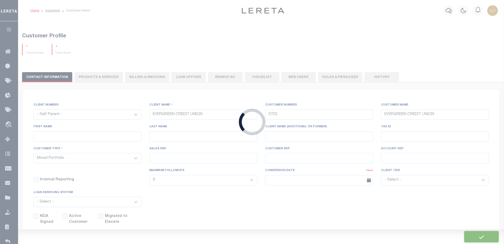
select select
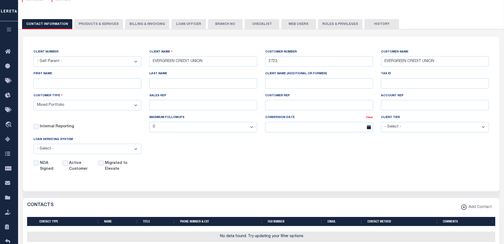
scroll to position [27, 0]
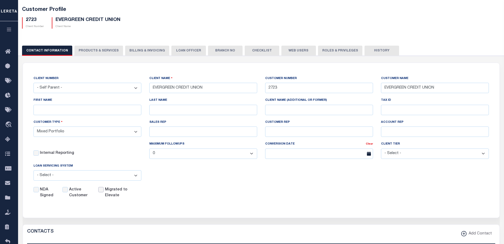
click at [102, 191] on input "Migrated to Elevate" at bounding box center [100, 189] width 5 height 5
checkbox input "true"
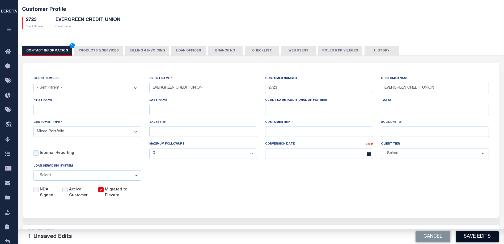
click at [466, 234] on button "Save Edits" at bounding box center [477, 236] width 43 height 11
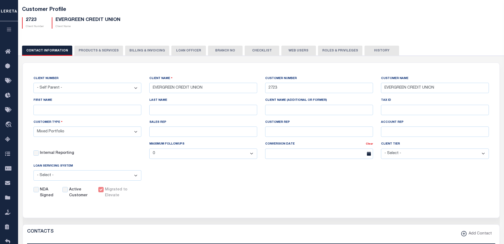
click at [266, 33] on div "Customer Profile 2723 Client Number EVERGREEN CREDIT UNION Client Name" at bounding box center [261, 207] width 492 height 426
click at [278, 12] on h5 "Customer Profile" at bounding box center [261, 10] width 478 height 6
